Goal: Information Seeking & Learning: Learn about a topic

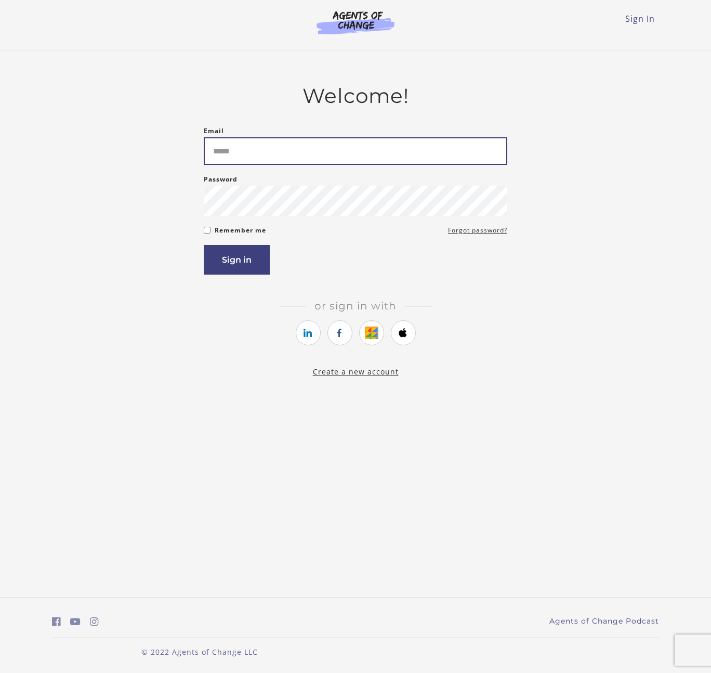
click at [264, 146] on input "Email" at bounding box center [356, 151] width 304 height 28
paste input "**********"
type input "**********"
click at [221, 262] on button "Sign in" at bounding box center [237, 260] width 66 height 30
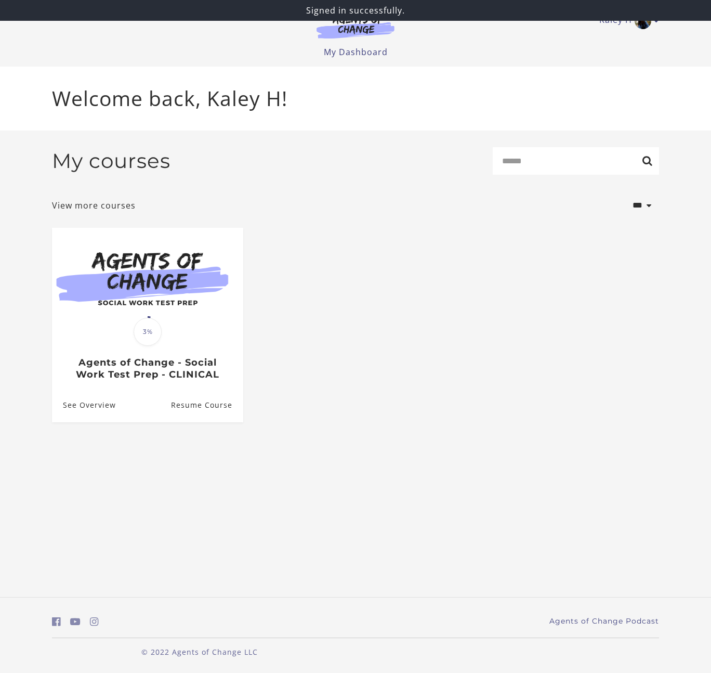
click at [314, 392] on ul "Translation missing: en.liquid.partials.dashboard_course_card.progress_descript…" at bounding box center [356, 333] width 624 height 211
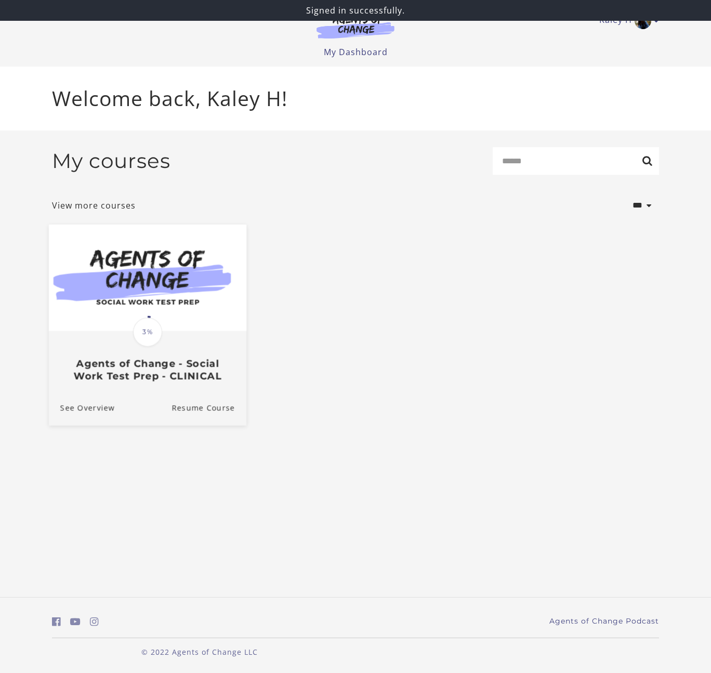
click at [162, 275] on img at bounding box center [148, 277] width 198 height 107
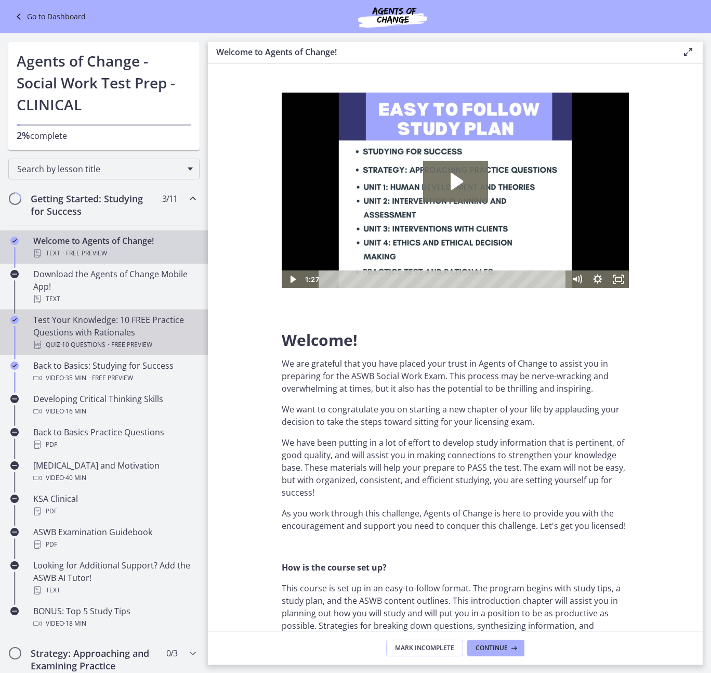
click at [87, 335] on div "Test Your Knowledge: 10 FREE Practice Questions with Rationales Quiz · 10 Quest…" at bounding box center [114, 332] width 162 height 37
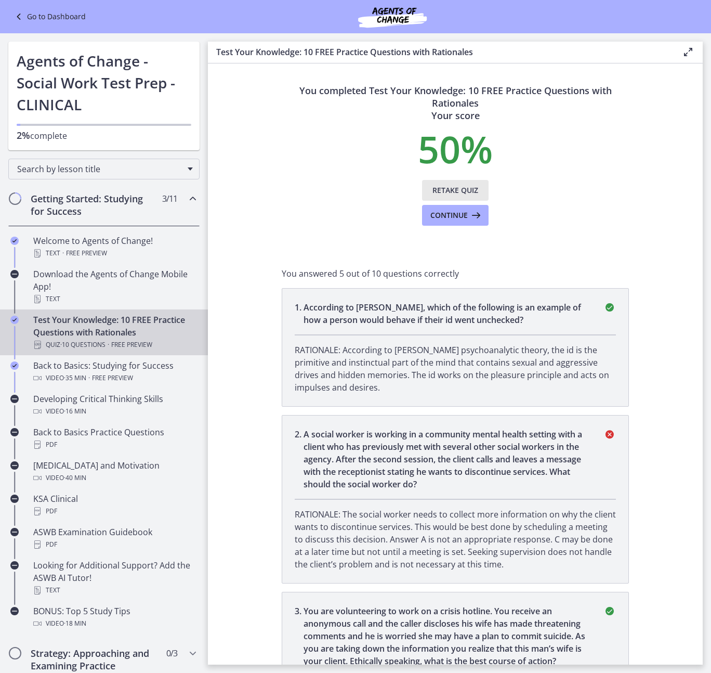
click at [454, 187] on span "Retake Quiz" at bounding box center [456, 190] width 46 height 12
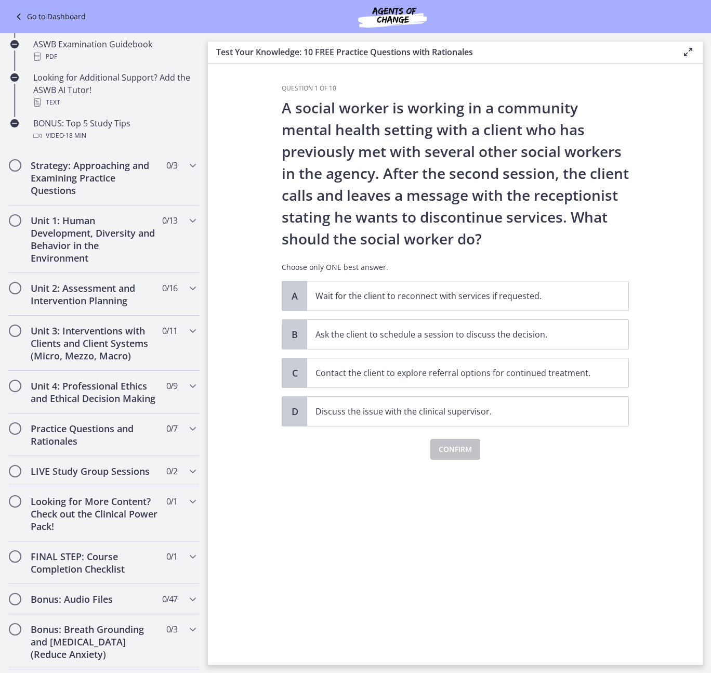
scroll to position [594, 0]
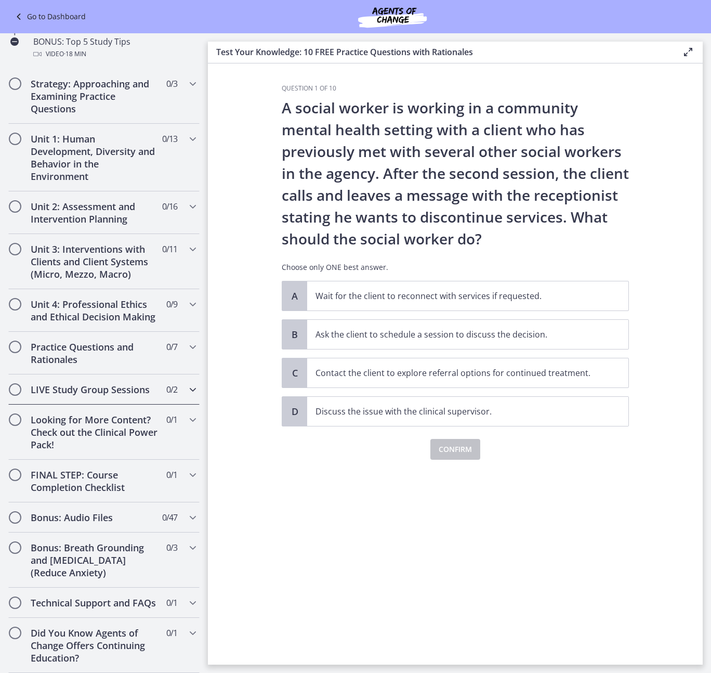
click at [187, 383] on icon "Chapters" at bounding box center [193, 389] width 12 height 12
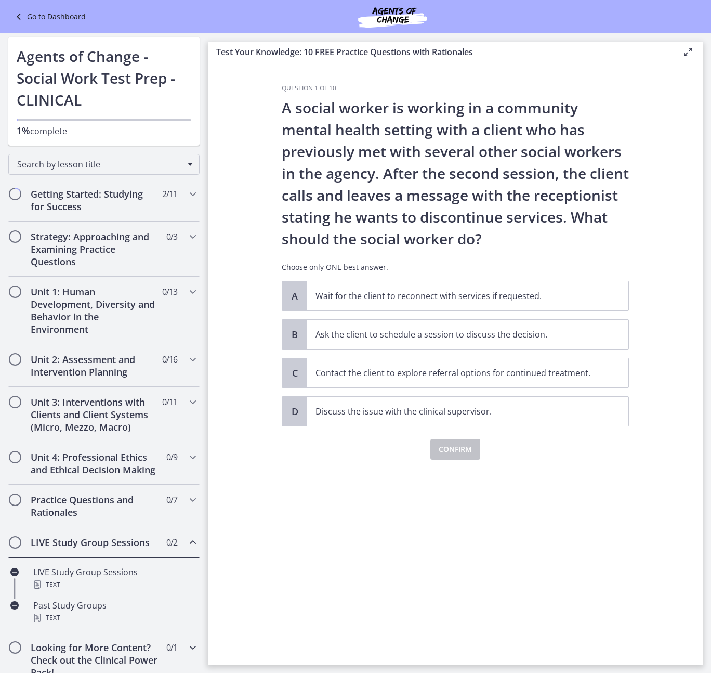
scroll to position [0, 0]
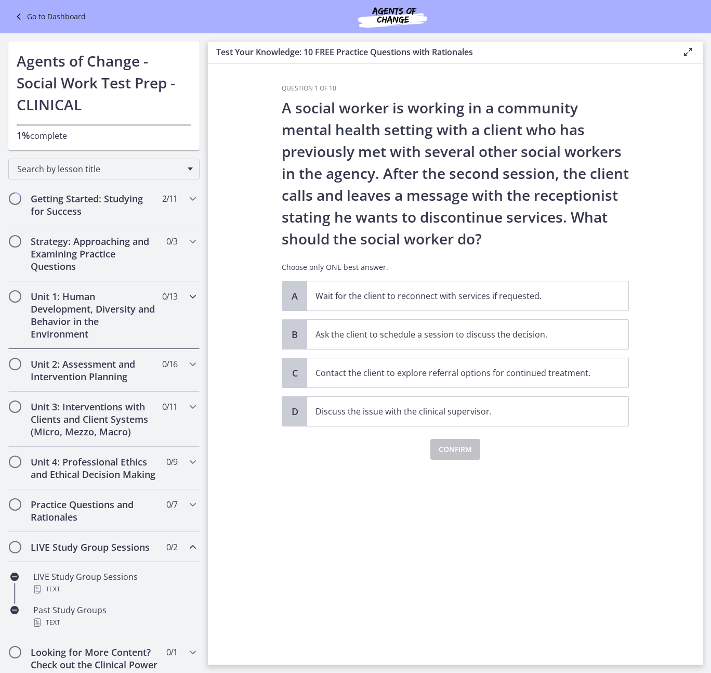
click at [193, 297] on div "Unit 1: Human Development, Diversity and Behavior in the Environment 0 / 13 Com…" at bounding box center [104, 315] width 208 height 68
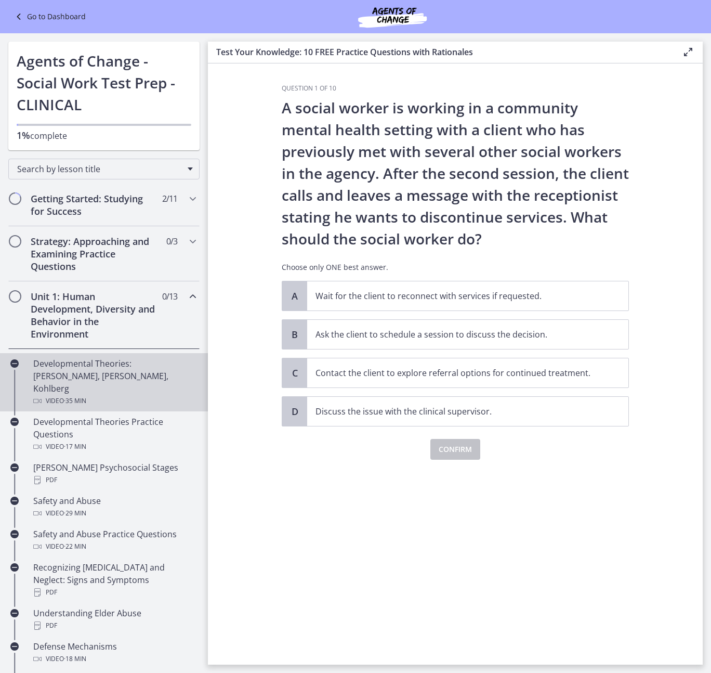
click at [74, 368] on div "Developmental Theories: Erikson, Piaget, Kohlberg Video · 35 min" at bounding box center [114, 382] width 162 height 50
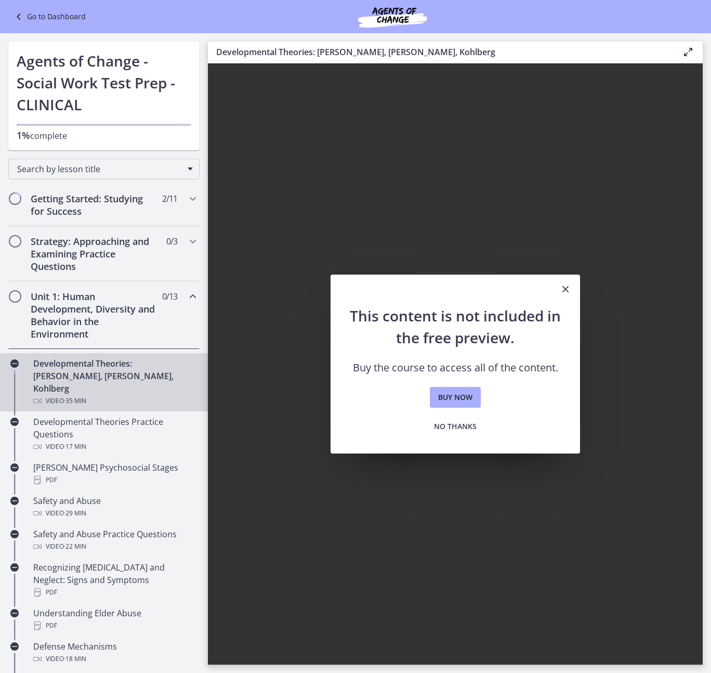
click at [72, 19] on link "Go to Dashboard" at bounding box center [48, 16] width 73 height 12
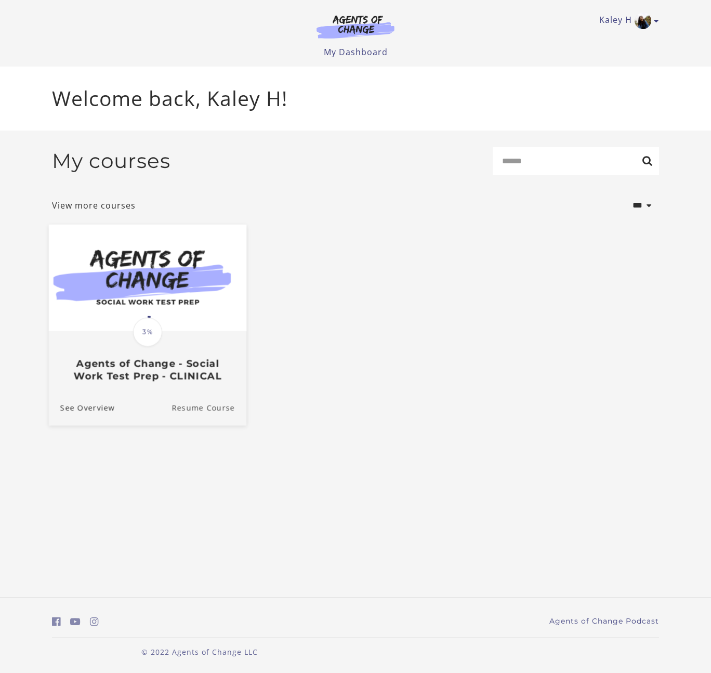
click at [231, 416] on link "Resume Course" at bounding box center [209, 408] width 75 height 35
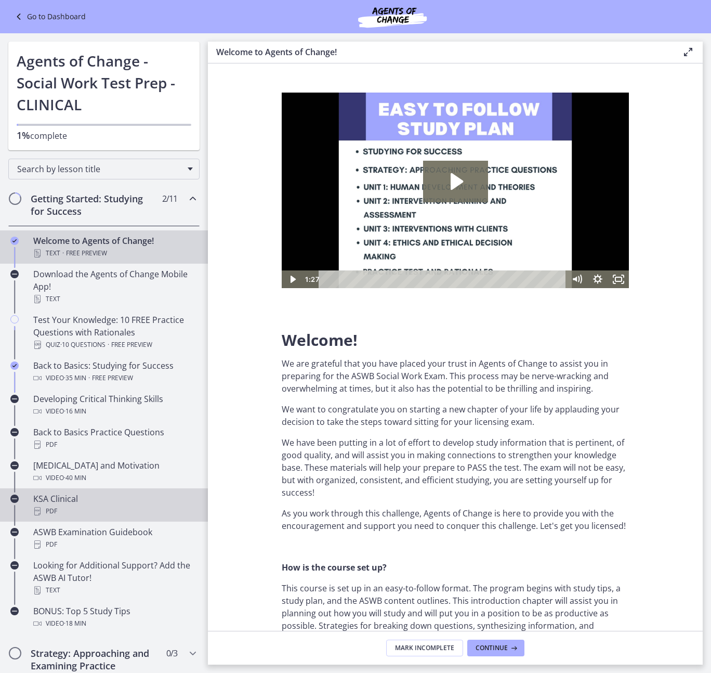
click at [106, 505] on div "PDF" at bounding box center [114, 511] width 162 height 12
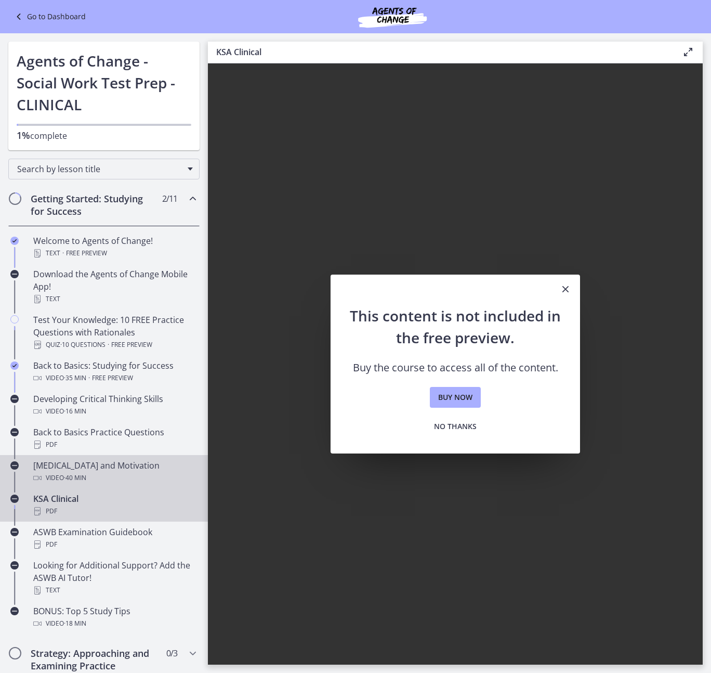
click at [150, 477] on div "Video · 40 min" at bounding box center [114, 478] width 162 height 12
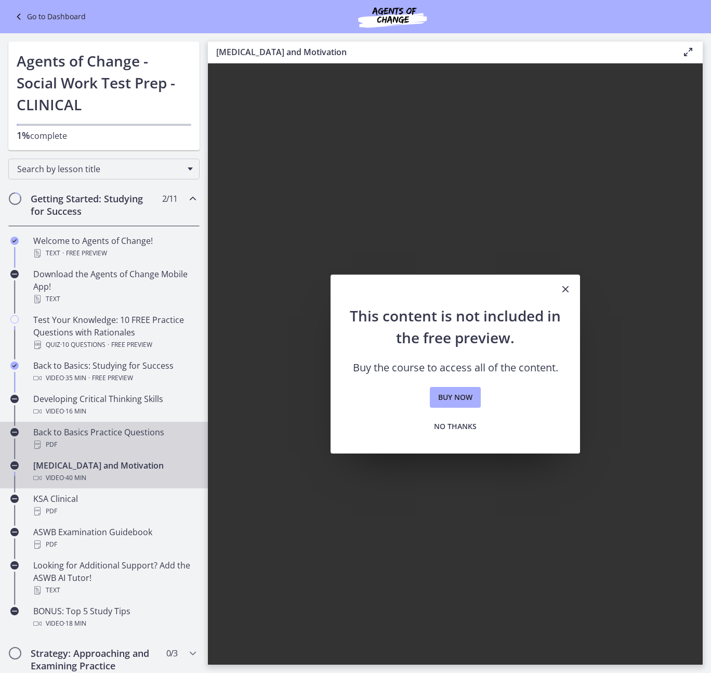
click at [139, 433] on div "Back to Basics Practice Questions PDF" at bounding box center [114, 438] width 162 height 25
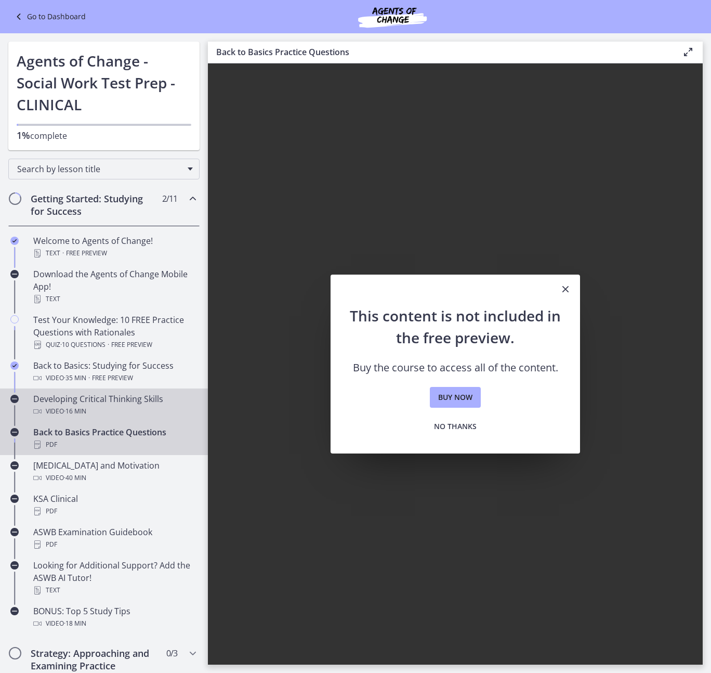
click at [138, 407] on div "Video · 16 min" at bounding box center [114, 411] width 162 height 12
click at [129, 442] on div "PDF" at bounding box center [114, 444] width 162 height 12
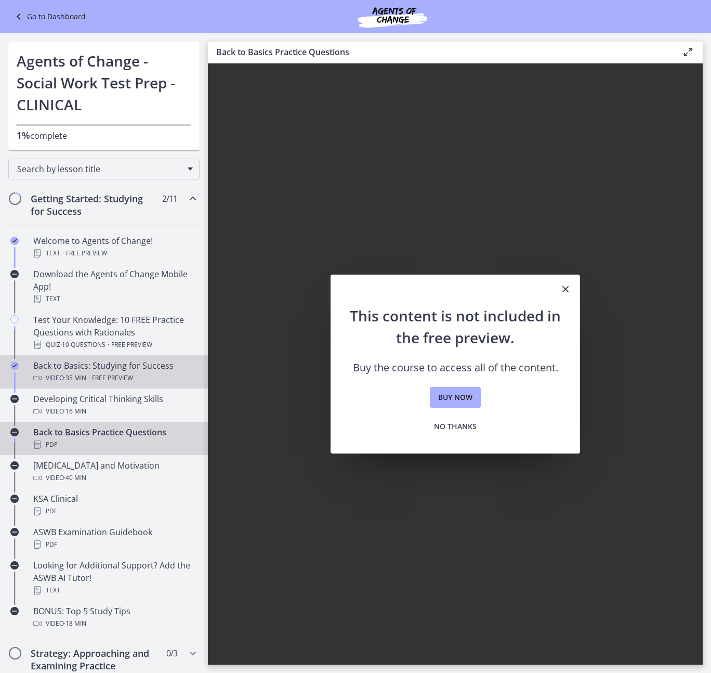
click at [120, 363] on div "Back to Basics: Studying for Success Video · 35 min · Free preview" at bounding box center [114, 371] width 162 height 25
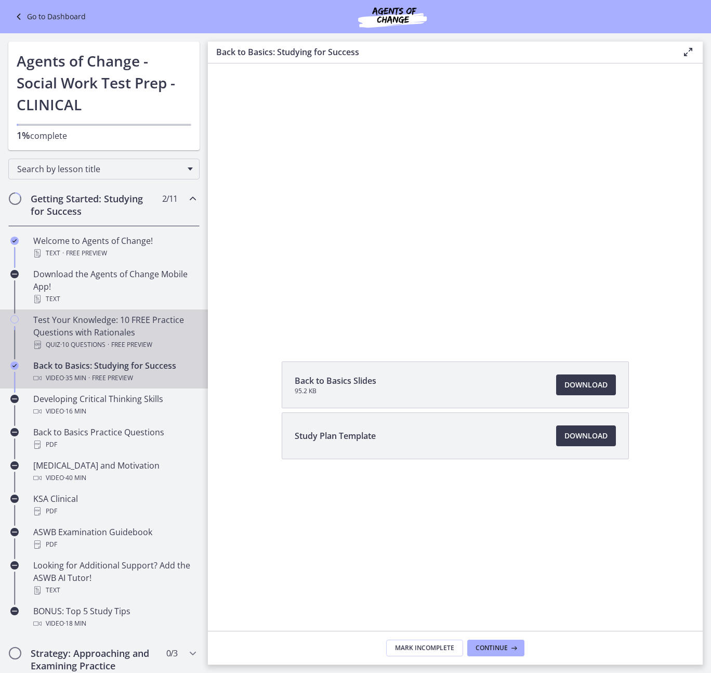
click at [121, 325] on div "Test Your Knowledge: 10 FREE Practice Questions with Rationales Quiz · 10 Quest…" at bounding box center [114, 332] width 162 height 37
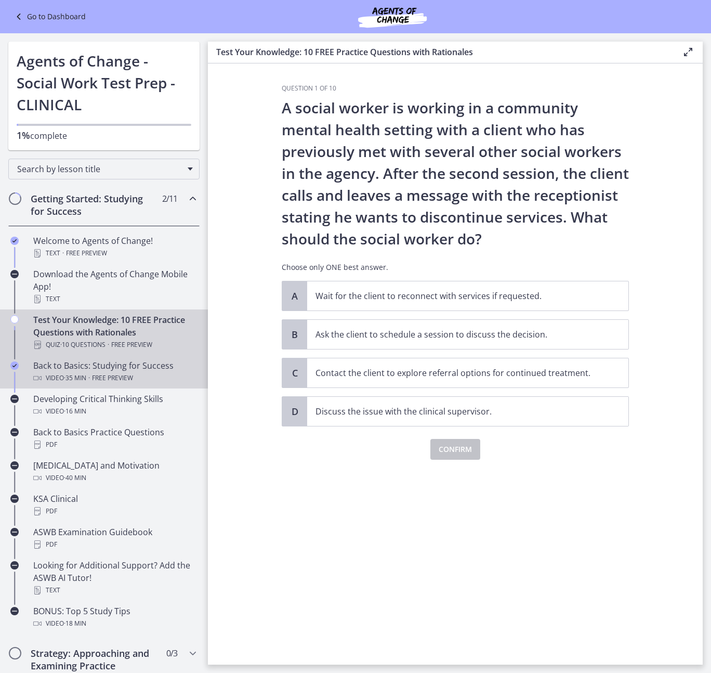
click at [120, 369] on div "Back to Basics: Studying for Success Video · 35 min · Free preview" at bounding box center [114, 371] width 162 height 25
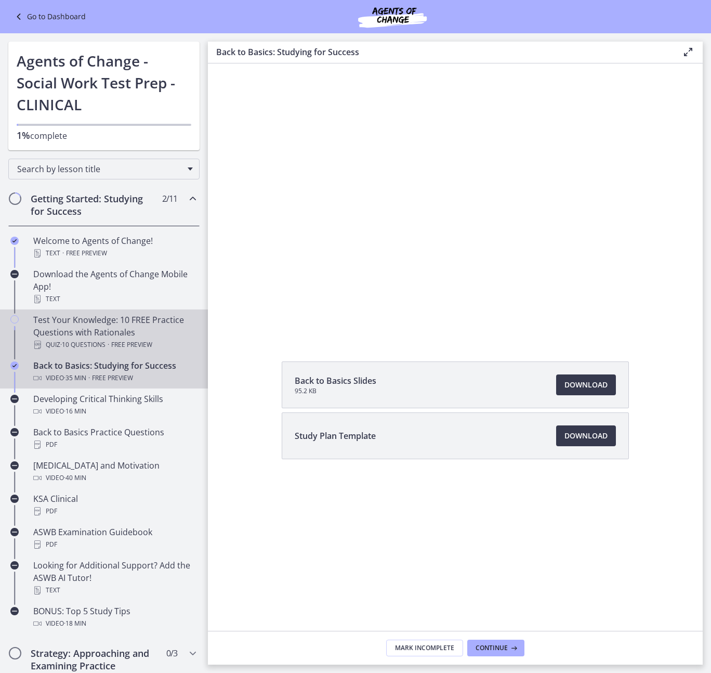
click at [116, 342] on span "Free preview" at bounding box center [131, 345] width 41 height 12
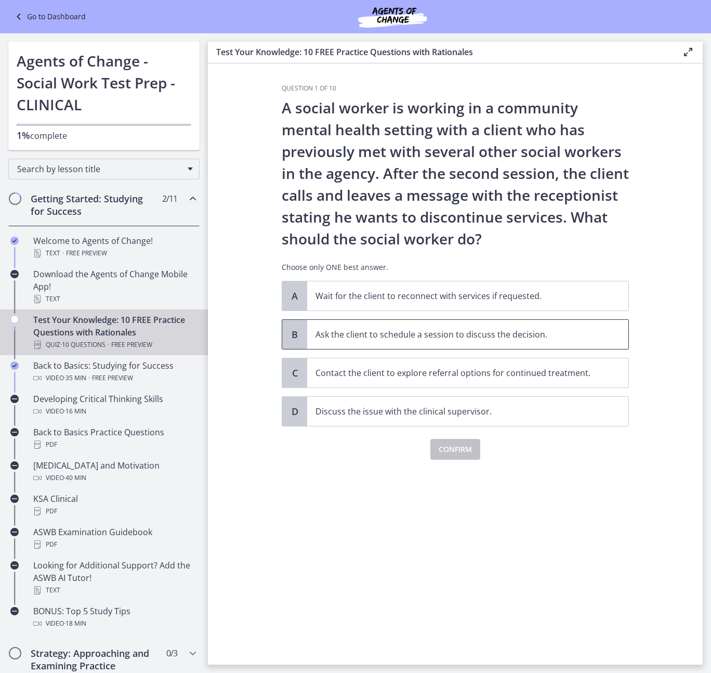
click at [332, 330] on p "Ask the client to schedule a session to discuss the decision." at bounding box center [458, 334] width 284 height 12
click at [474, 448] on button "Confirm" at bounding box center [456, 449] width 50 height 21
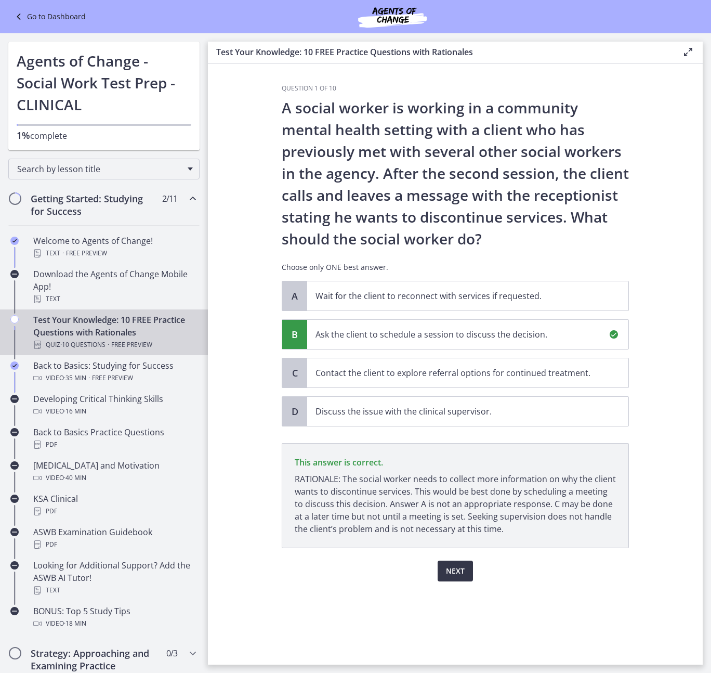
click at [460, 576] on span "Next" at bounding box center [455, 571] width 19 height 12
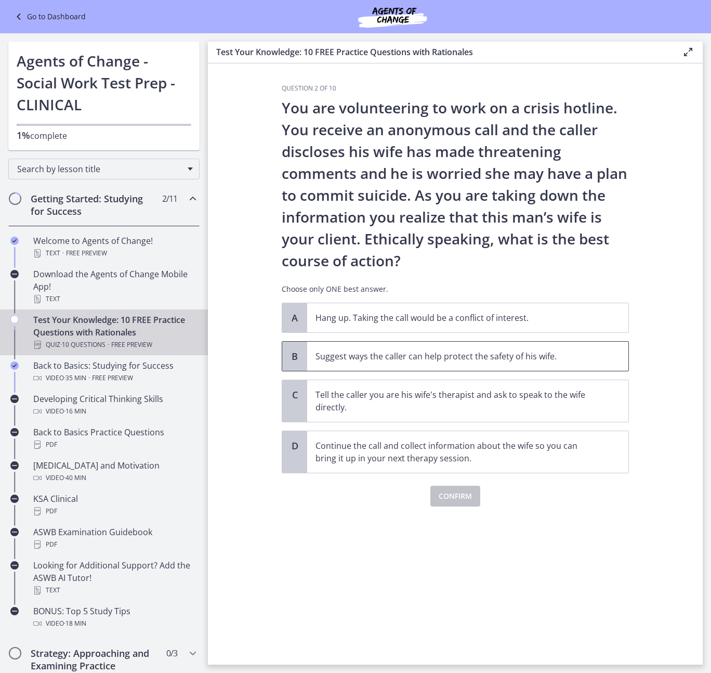
click at [538, 352] on p "Suggest ways the caller can help protect the safety of his wife." at bounding box center [458, 356] width 284 height 12
click at [470, 496] on span "Confirm" at bounding box center [455, 496] width 33 height 12
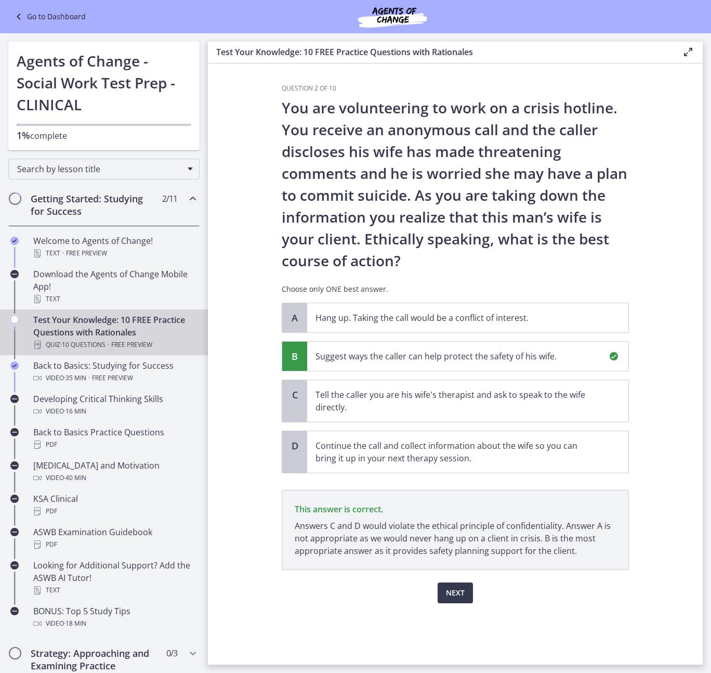
click at [457, 603] on div "Question 2 of 10 You are volunteering to work on a crisis hotline. You receive …" at bounding box center [456, 374] width 364 height 580
click at [457, 597] on span "Next" at bounding box center [455, 593] width 19 height 12
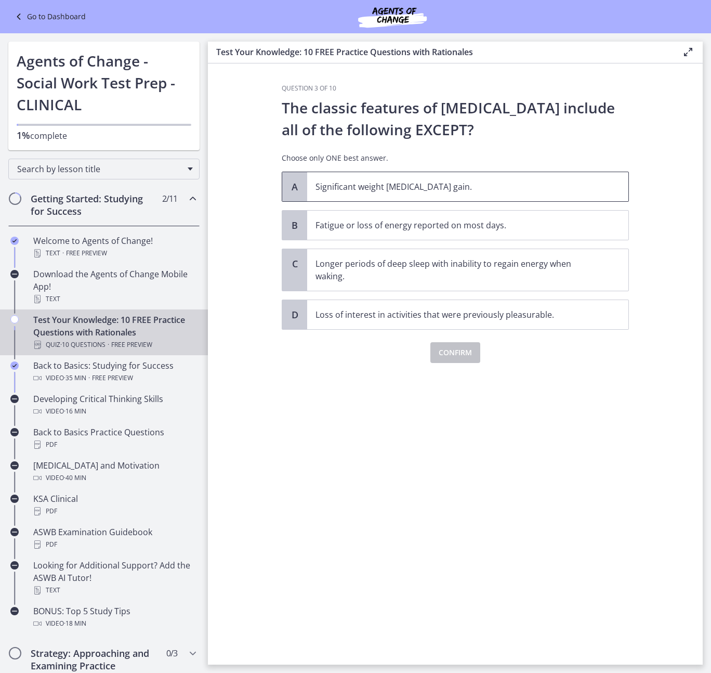
click at [390, 187] on p "Significant weight [MEDICAL_DATA] gain." at bounding box center [458, 186] width 284 height 12
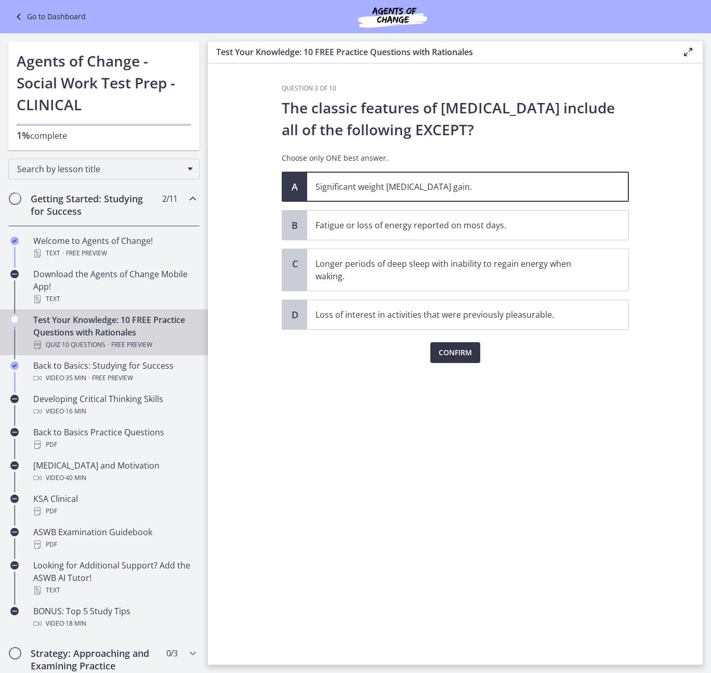
click at [459, 346] on span "Confirm" at bounding box center [455, 352] width 33 height 12
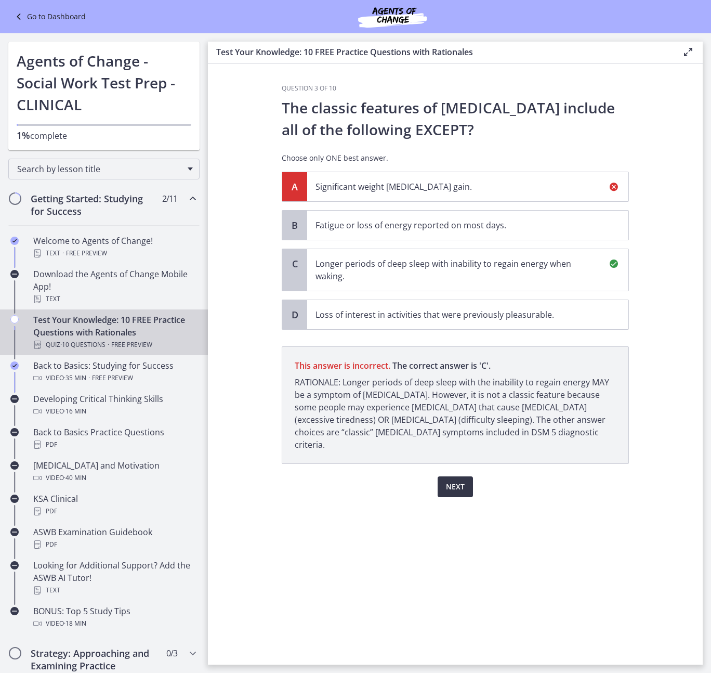
click at [462, 481] on span "Next" at bounding box center [455, 487] width 19 height 12
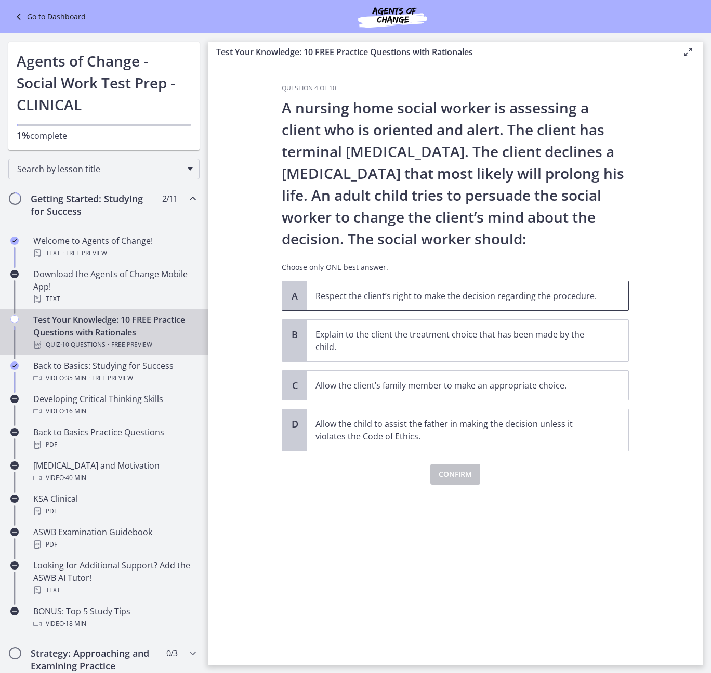
click at [312, 306] on span "Respect the client’s right to make the decision regarding the procedure." at bounding box center [467, 295] width 321 height 29
click at [449, 470] on span "Confirm" at bounding box center [455, 474] width 33 height 12
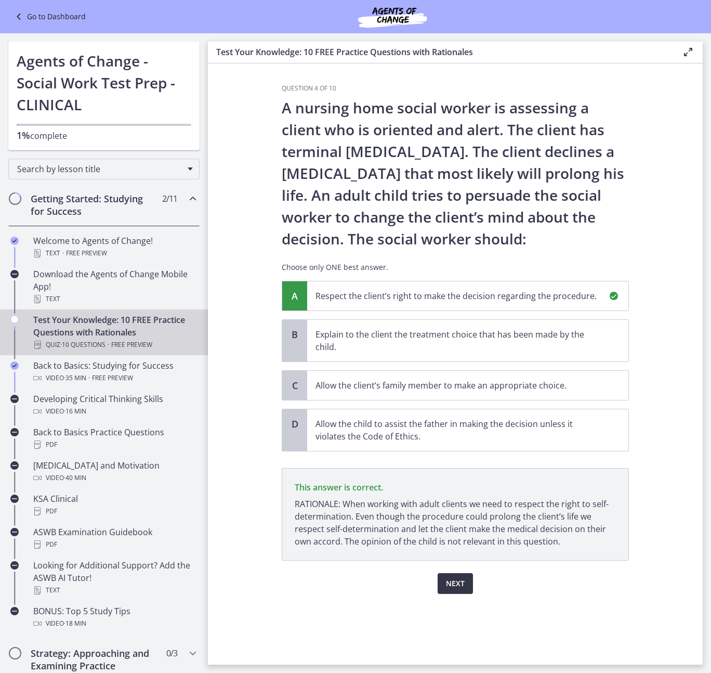
click at [463, 575] on button "Next" at bounding box center [455, 583] width 35 height 21
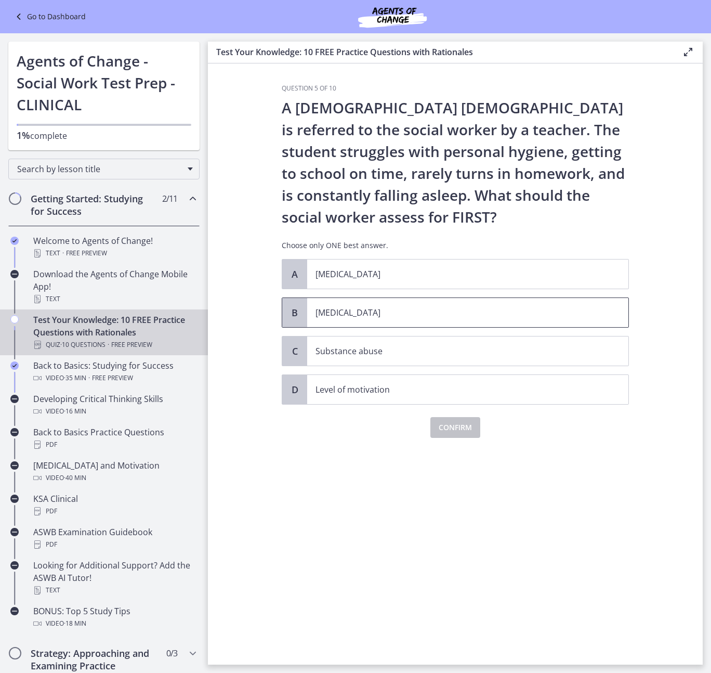
click at [495, 310] on p "[MEDICAL_DATA]" at bounding box center [458, 312] width 284 height 12
click at [465, 431] on span "Confirm" at bounding box center [455, 427] width 33 height 12
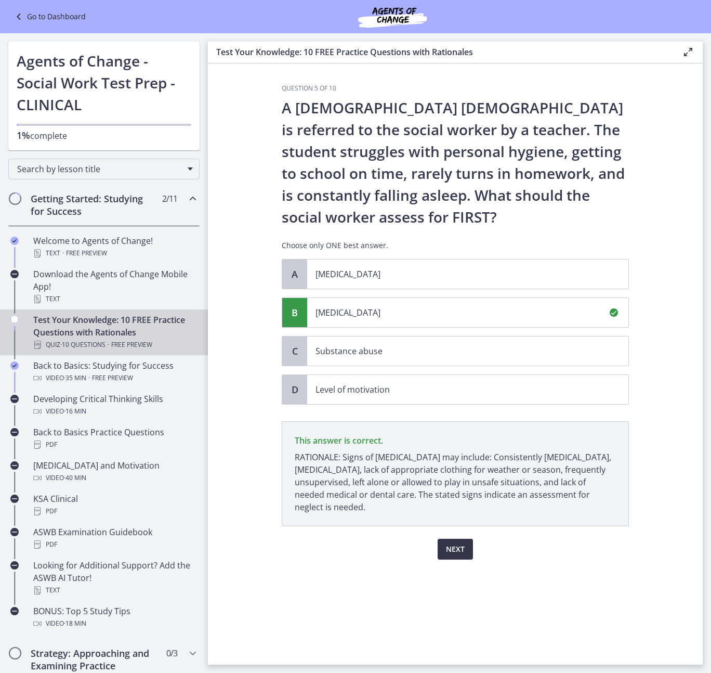
click at [463, 541] on button "Next" at bounding box center [455, 549] width 35 height 21
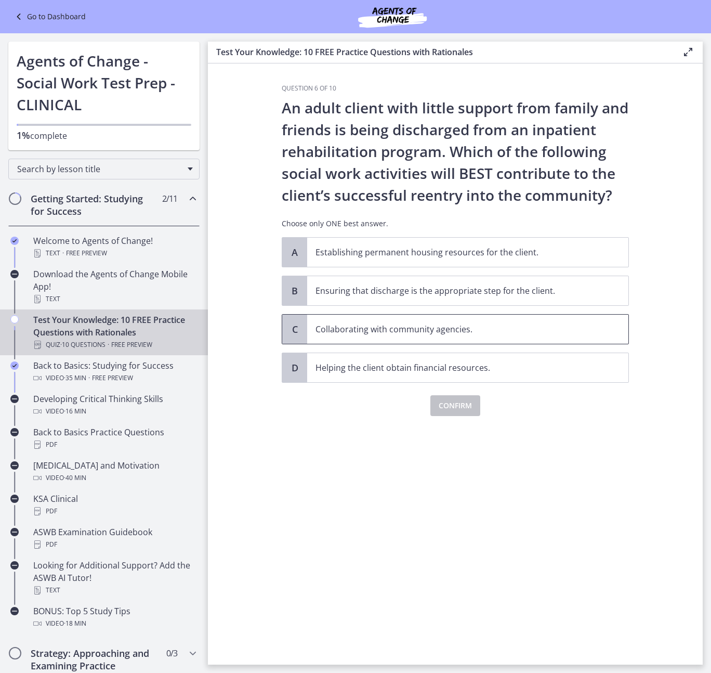
click at [599, 340] on span "Collaborating with community agencies." at bounding box center [467, 329] width 321 height 29
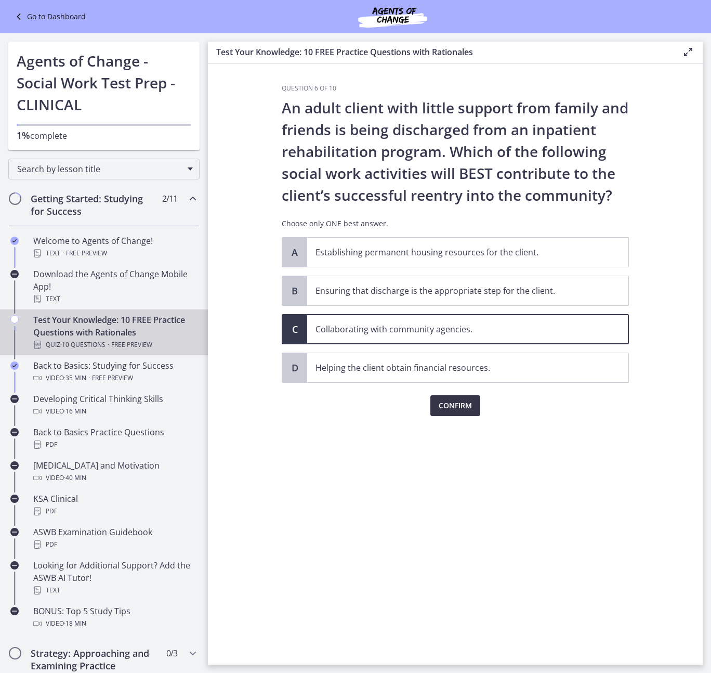
click at [465, 411] on span "Confirm" at bounding box center [455, 405] width 33 height 12
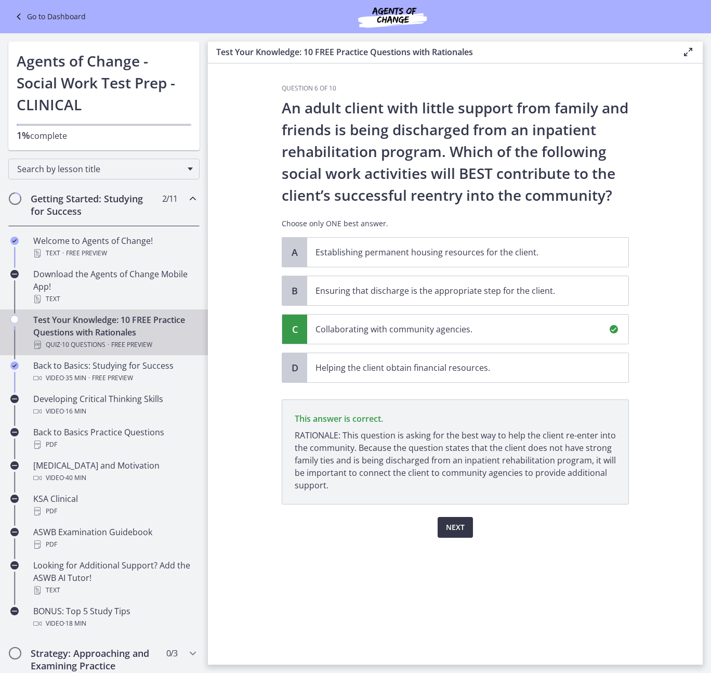
click at [460, 527] on span "Next" at bounding box center [455, 527] width 19 height 12
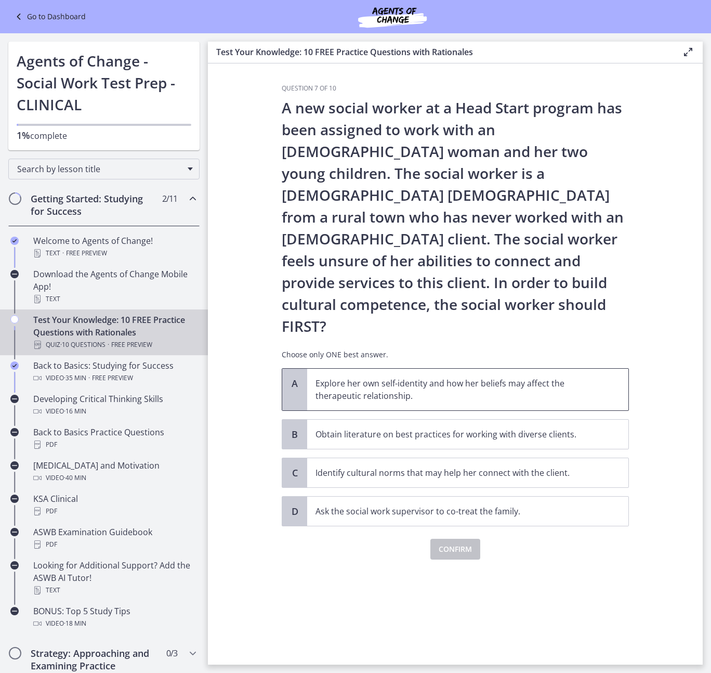
click at [509, 377] on p "Explore her own self-identity and how her beliefs may affect the therapeutic re…" at bounding box center [458, 389] width 284 height 25
click at [465, 543] on span "Confirm" at bounding box center [455, 549] width 33 height 12
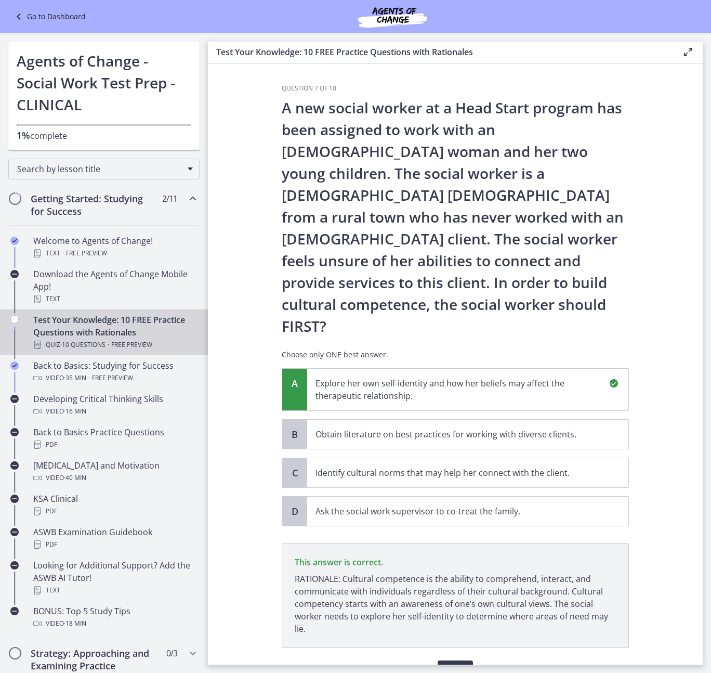
scroll to position [15, 0]
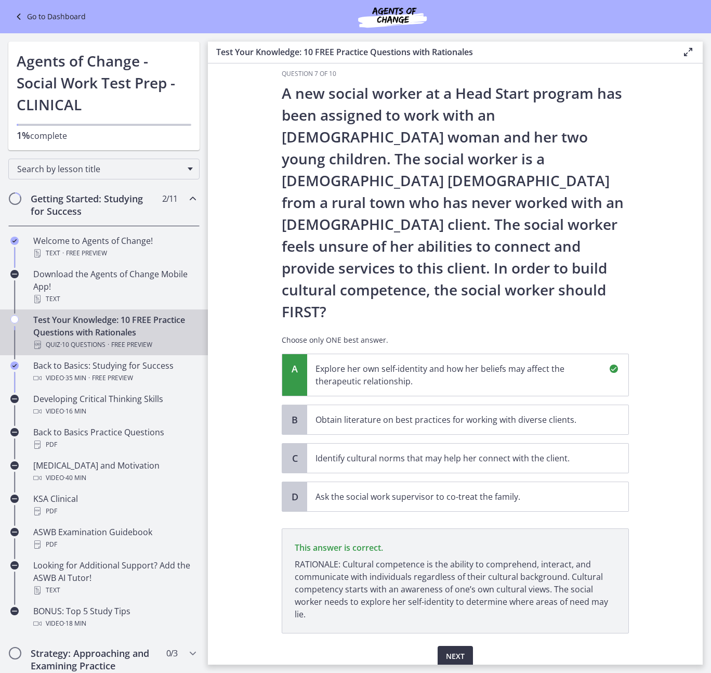
click at [456, 650] on span "Next" at bounding box center [455, 656] width 19 height 12
